Goal: Check status: Check status

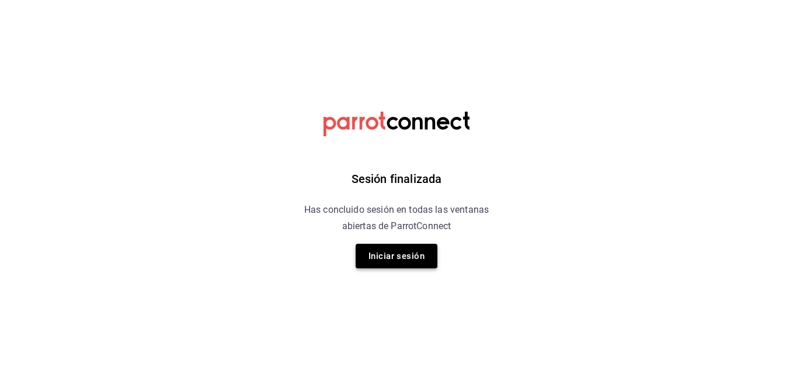
click at [415, 255] on button "Iniciar sesión" at bounding box center [397, 256] width 82 height 25
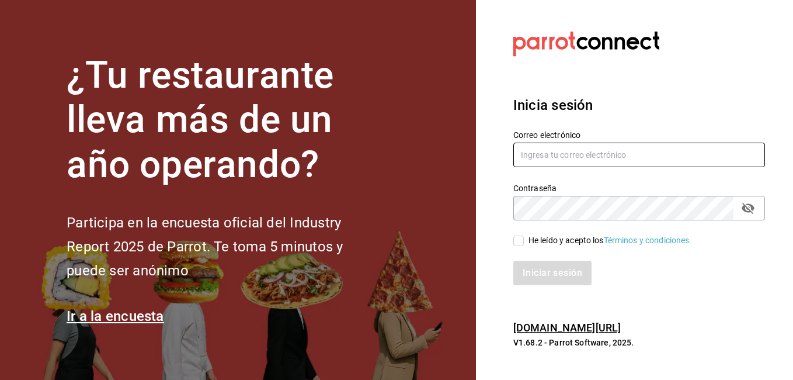
type input "[EMAIL_ADDRESS][DOMAIN_NAME]"
click at [521, 239] on input "He leído y acepto los Términos y condiciones." at bounding box center [518, 240] width 11 height 11
checkbox input "true"
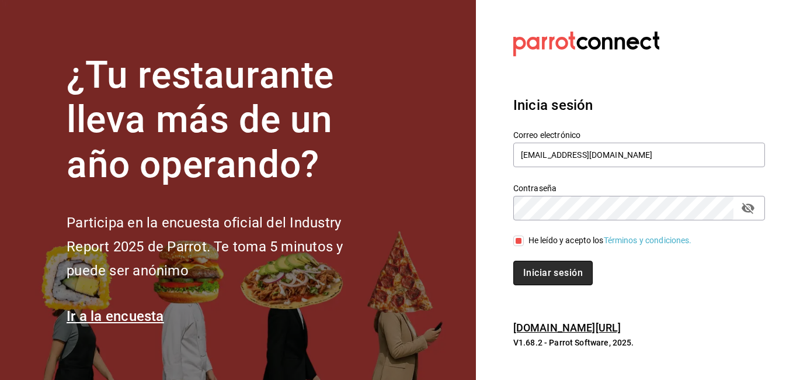
click at [545, 265] on button "Iniciar sesión" at bounding box center [552, 273] width 79 height 25
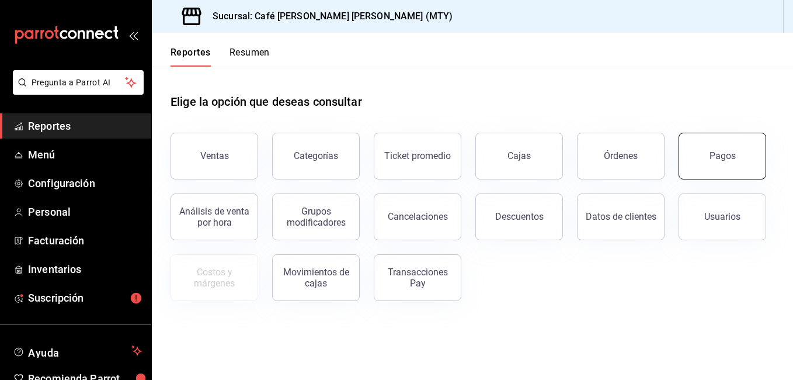
click at [752, 169] on button "Pagos" at bounding box center [723, 156] width 88 height 47
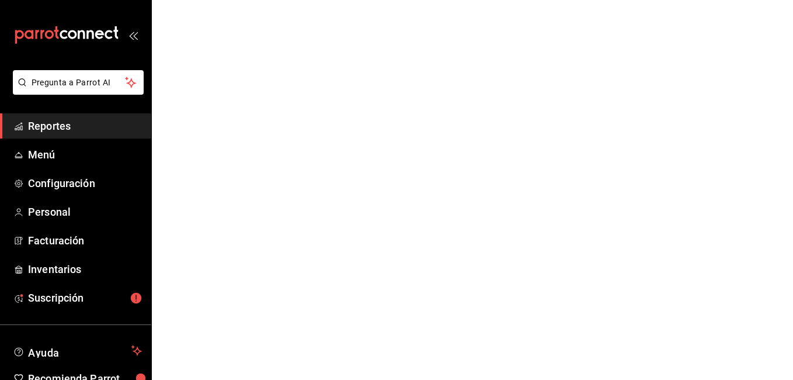
click at [752, 0] on html "Pregunta a Parrot AI Reportes Menú Configuración Personal Facturación Inventari…" at bounding box center [396, 0] width 793 height 0
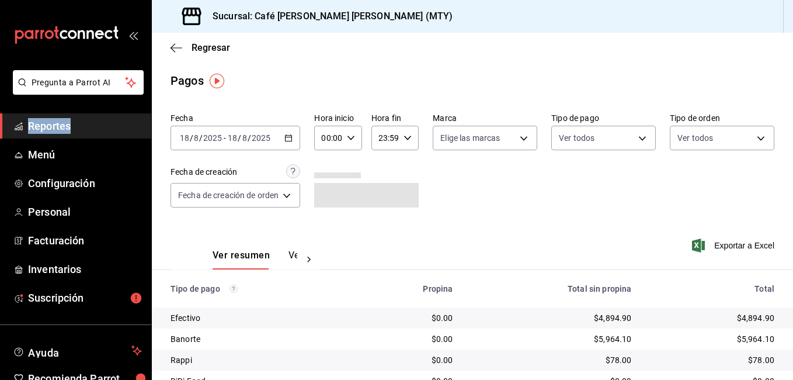
click at [293, 138] on icon "button" at bounding box center [288, 138] width 8 height 8
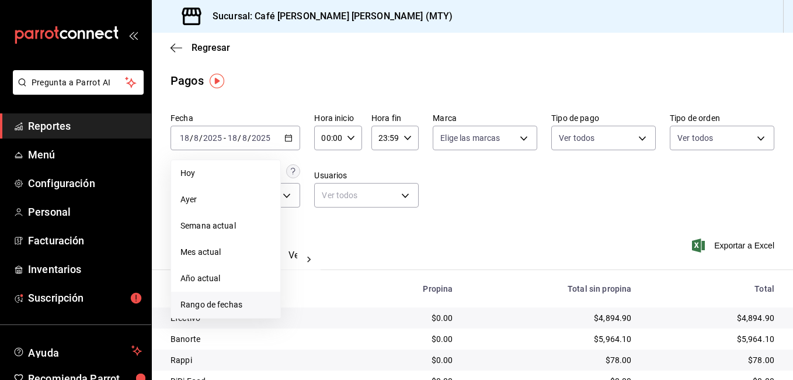
click at [235, 302] on span "Rango de fechas" at bounding box center [225, 304] width 91 height 12
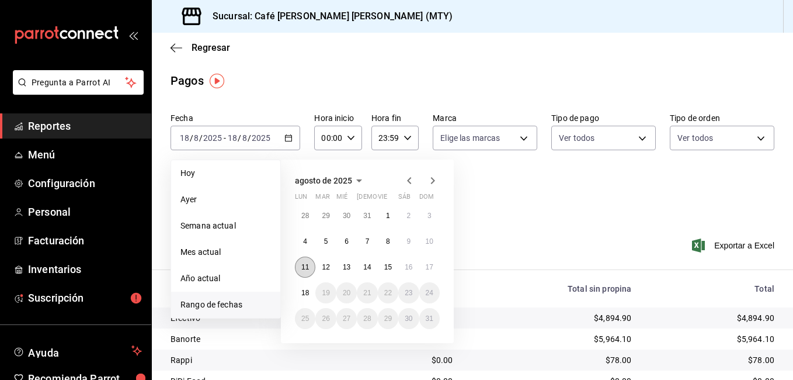
click at [308, 268] on abbr "11" at bounding box center [305, 267] width 8 height 8
click at [401, 269] on button "16" at bounding box center [408, 266] width 20 height 21
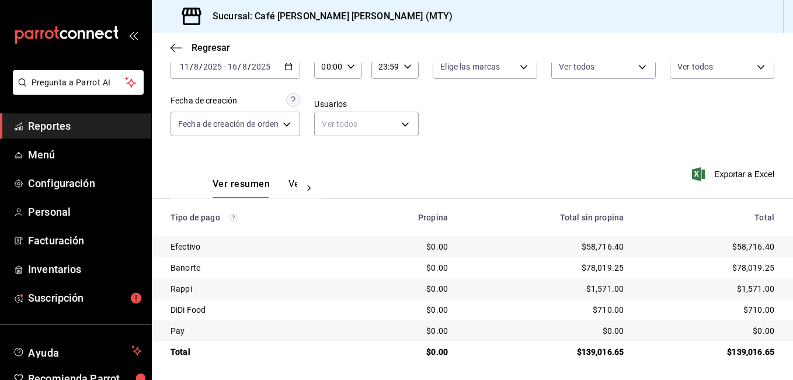
scroll to position [73, 0]
click at [179, 44] on icon "button" at bounding box center [177, 48] width 12 height 11
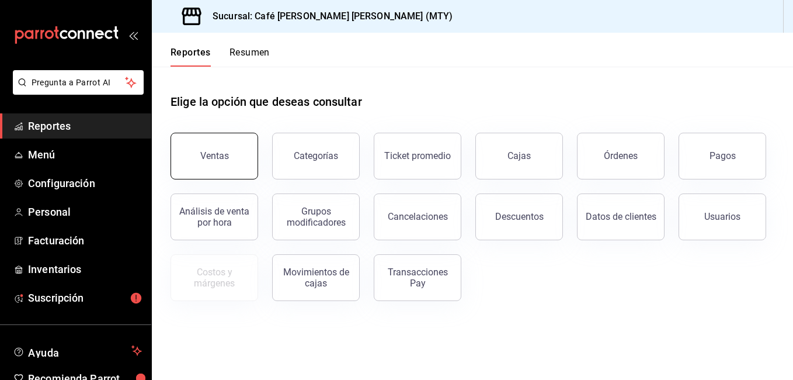
click at [227, 169] on button "Ventas" at bounding box center [215, 156] width 88 height 47
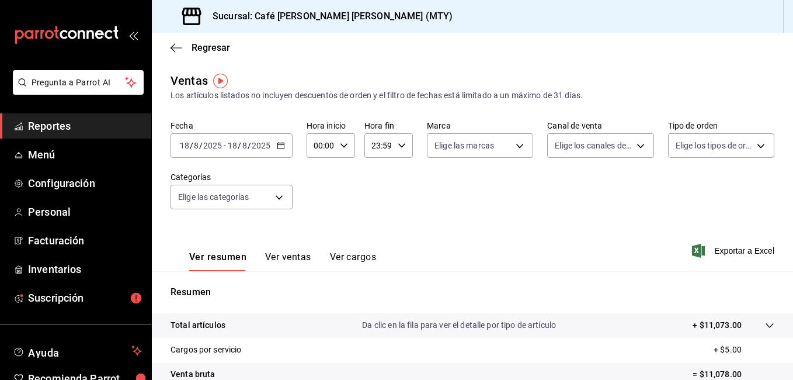
click at [284, 151] on div "2025-08-18 18 / 8 / 2025 - 2025-08-18 18 / 8 / 2025" at bounding box center [232, 145] width 122 height 25
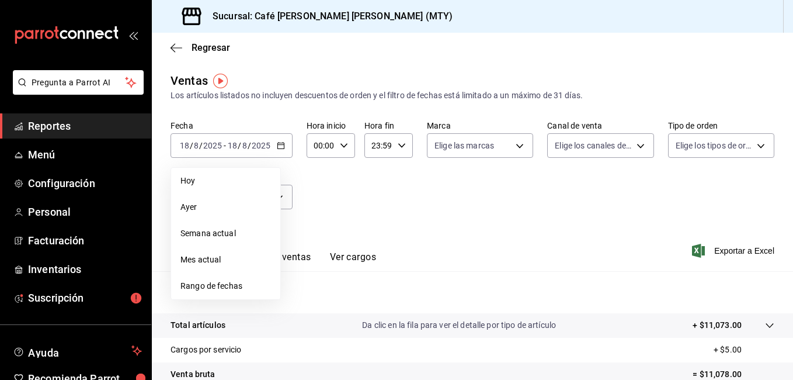
click at [194, 283] on span "Rango de fechas" at bounding box center [225, 286] width 91 height 12
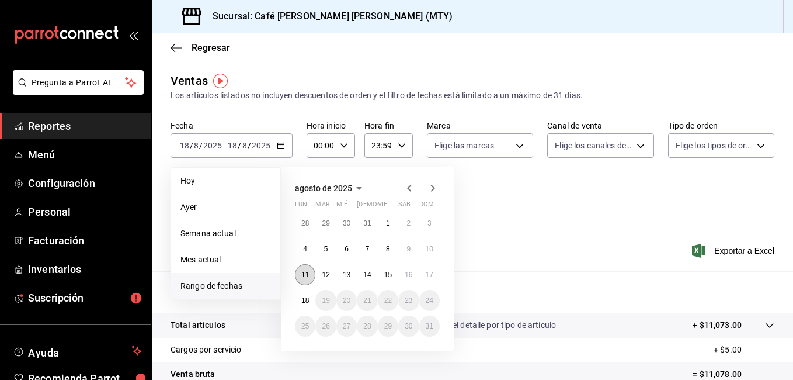
click at [306, 273] on abbr "11" at bounding box center [305, 274] width 8 height 8
click at [386, 275] on abbr "15" at bounding box center [388, 274] width 8 height 8
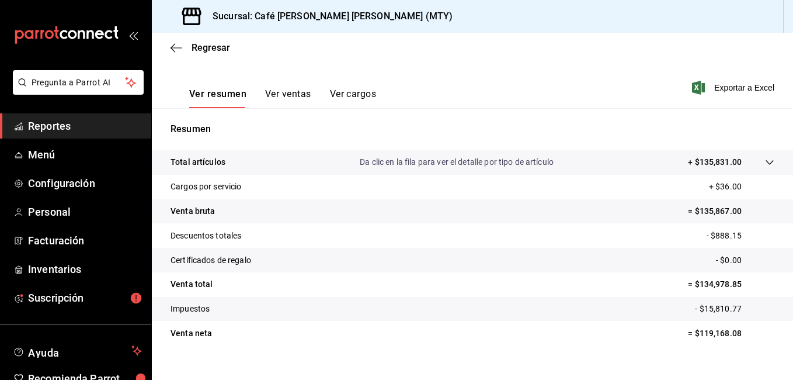
scroll to position [164, 0]
click at [176, 47] on icon "button" at bounding box center [177, 48] width 12 height 11
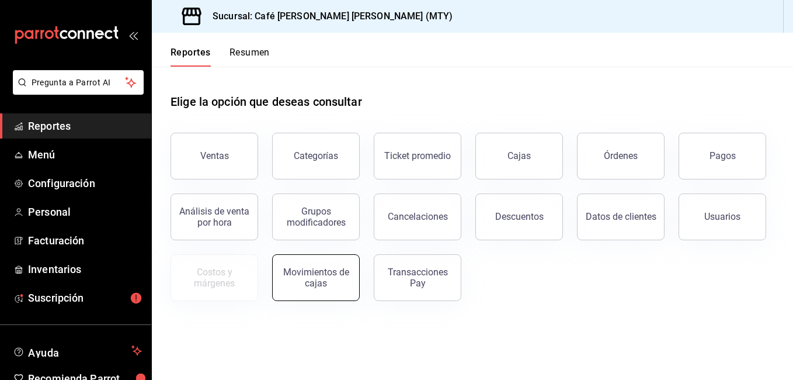
click at [322, 264] on button "Movimientos de cajas" at bounding box center [316, 277] width 88 height 47
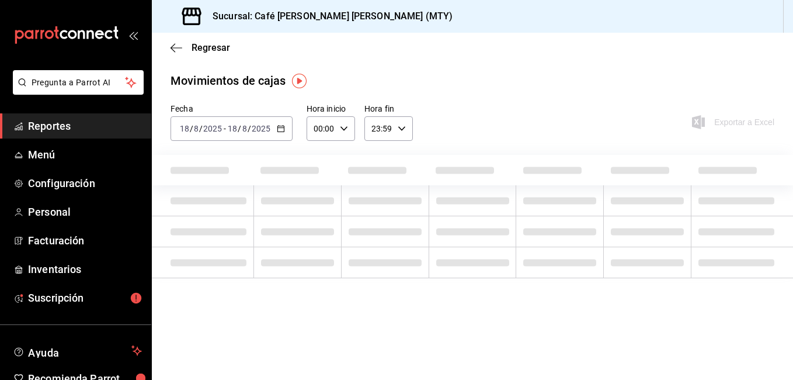
click at [280, 127] on icon "button" at bounding box center [281, 128] width 8 height 8
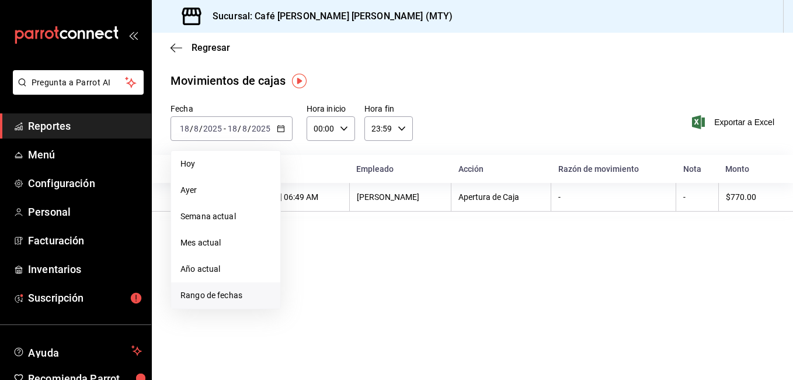
click at [216, 290] on span "Rango de fechas" at bounding box center [225, 295] width 91 height 12
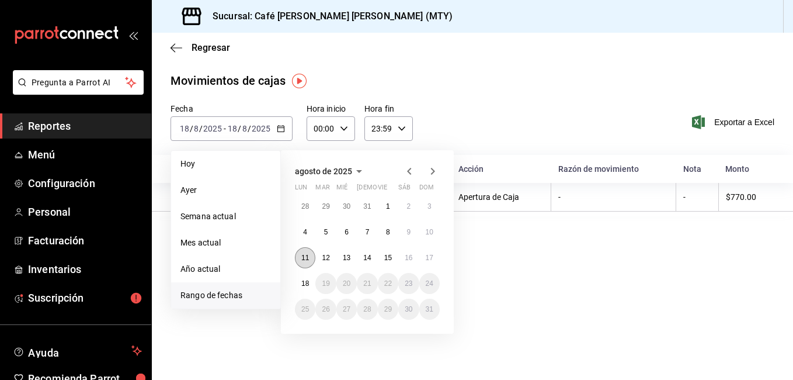
click at [308, 266] on button "11" at bounding box center [305, 257] width 20 height 21
click at [409, 265] on button "16" at bounding box center [408, 257] width 20 height 21
